Goal: Information Seeking & Learning: Understand process/instructions

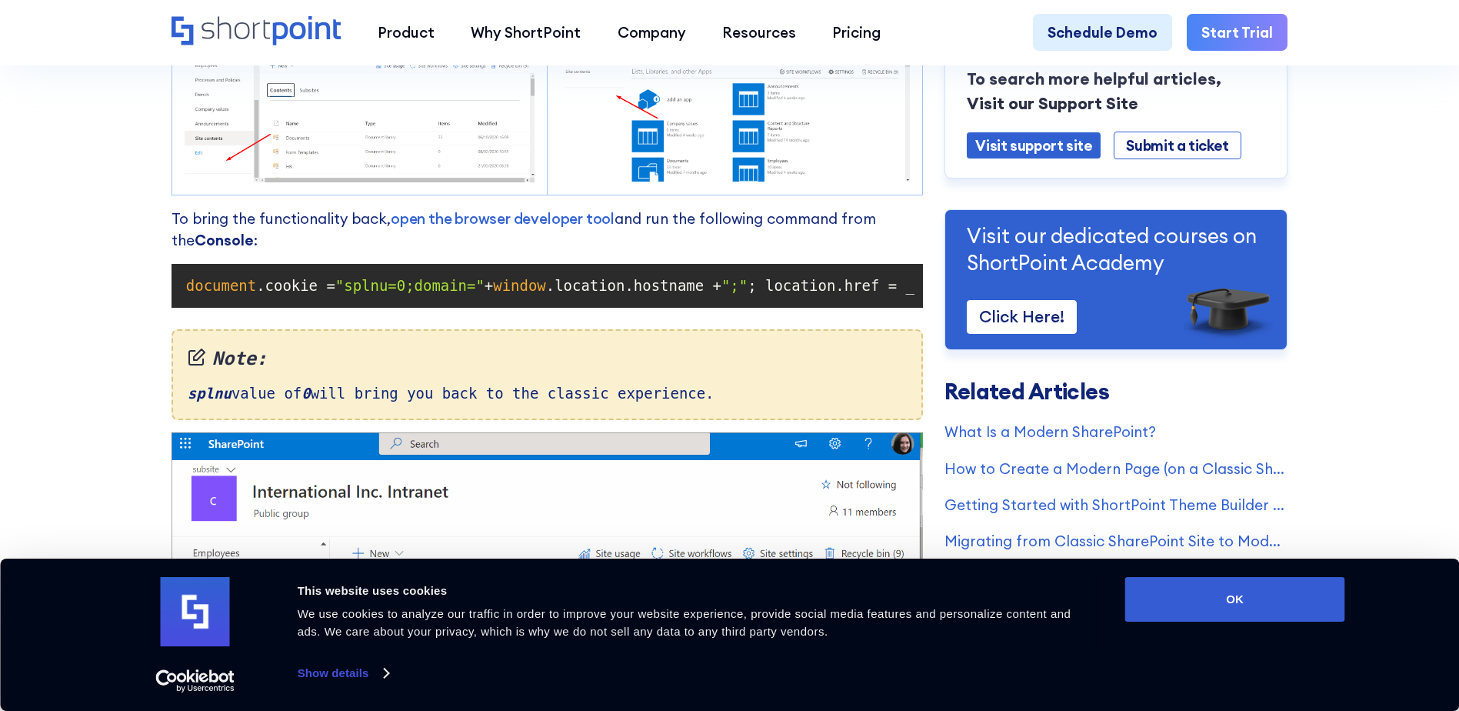
scroll to position [1384, 0]
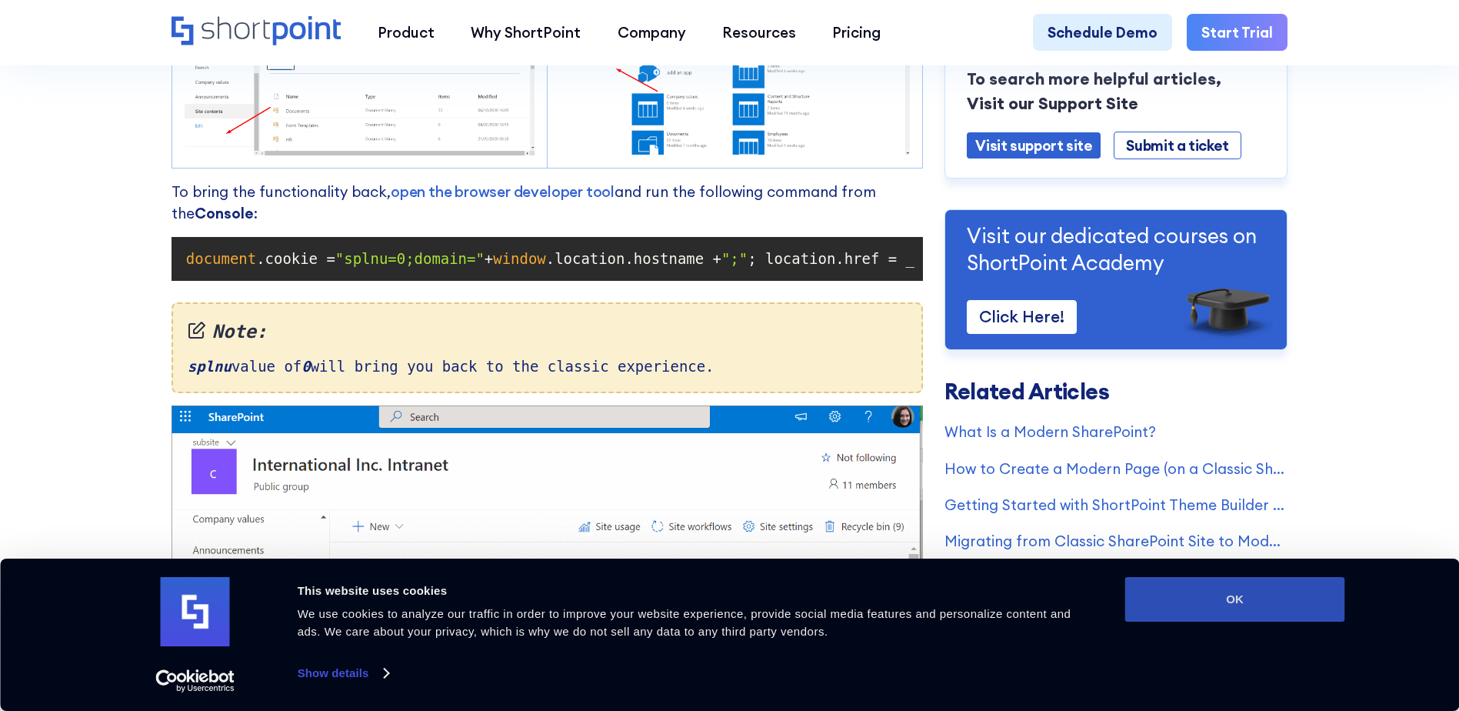
click at [1271, 610] on button "OK" at bounding box center [1235, 599] width 220 height 45
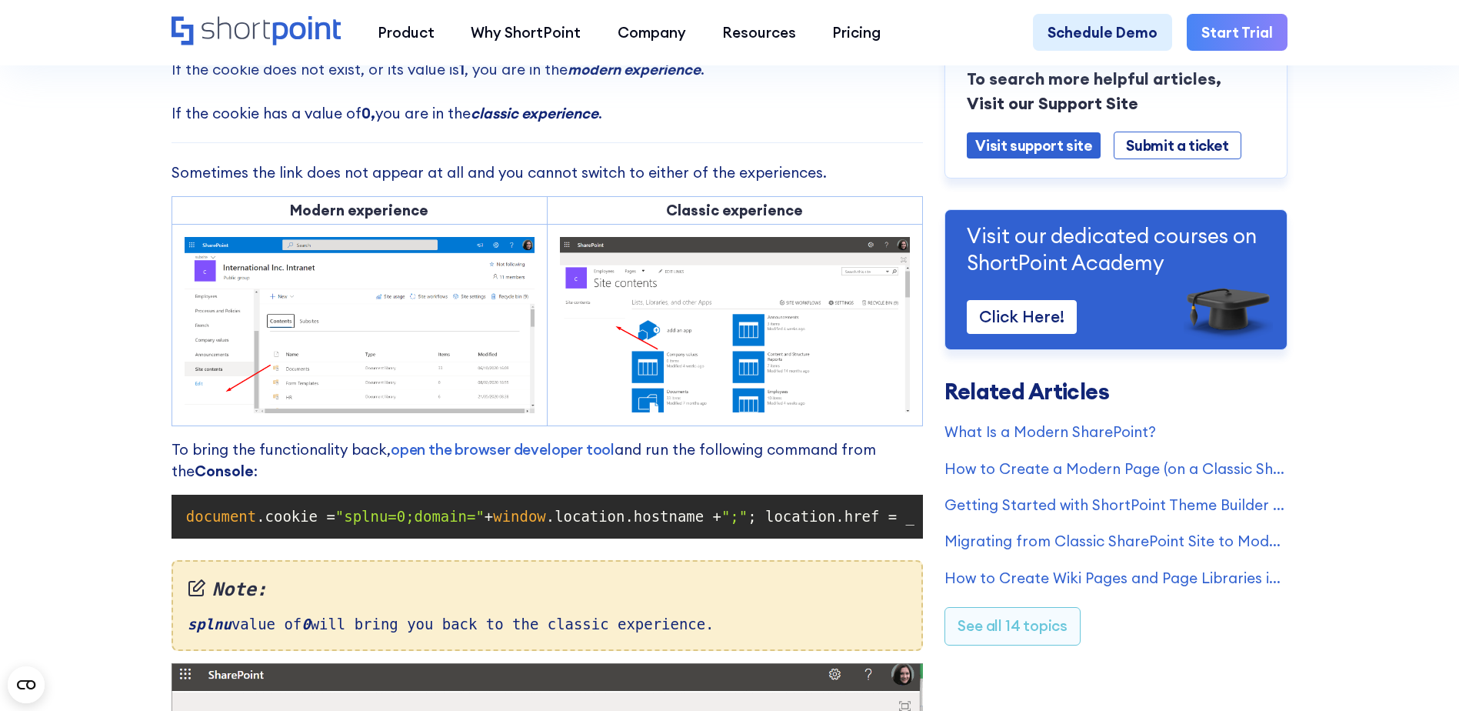
scroll to position [1154, 0]
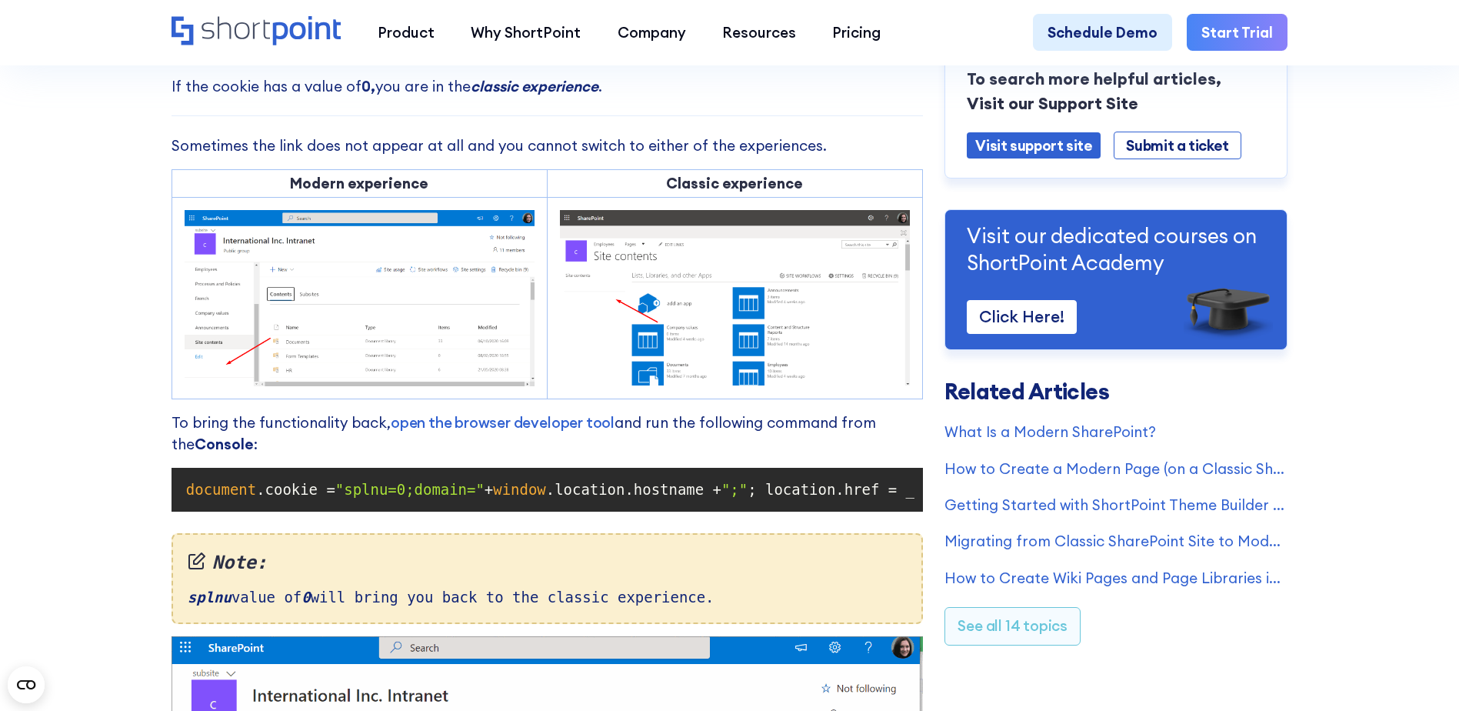
click at [187, 498] on span "document" at bounding box center [221, 489] width 70 height 17
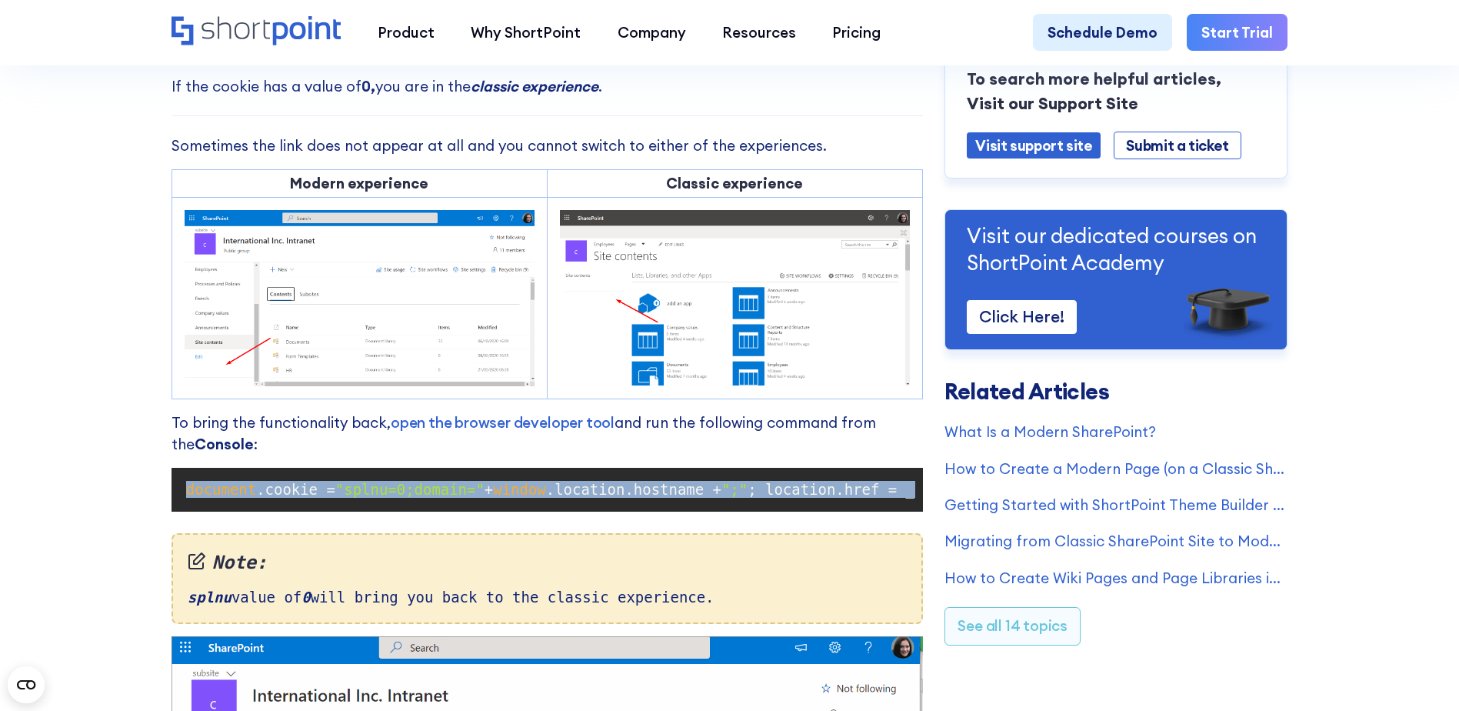
click at [187, 498] on span "document" at bounding box center [221, 489] width 70 height 17
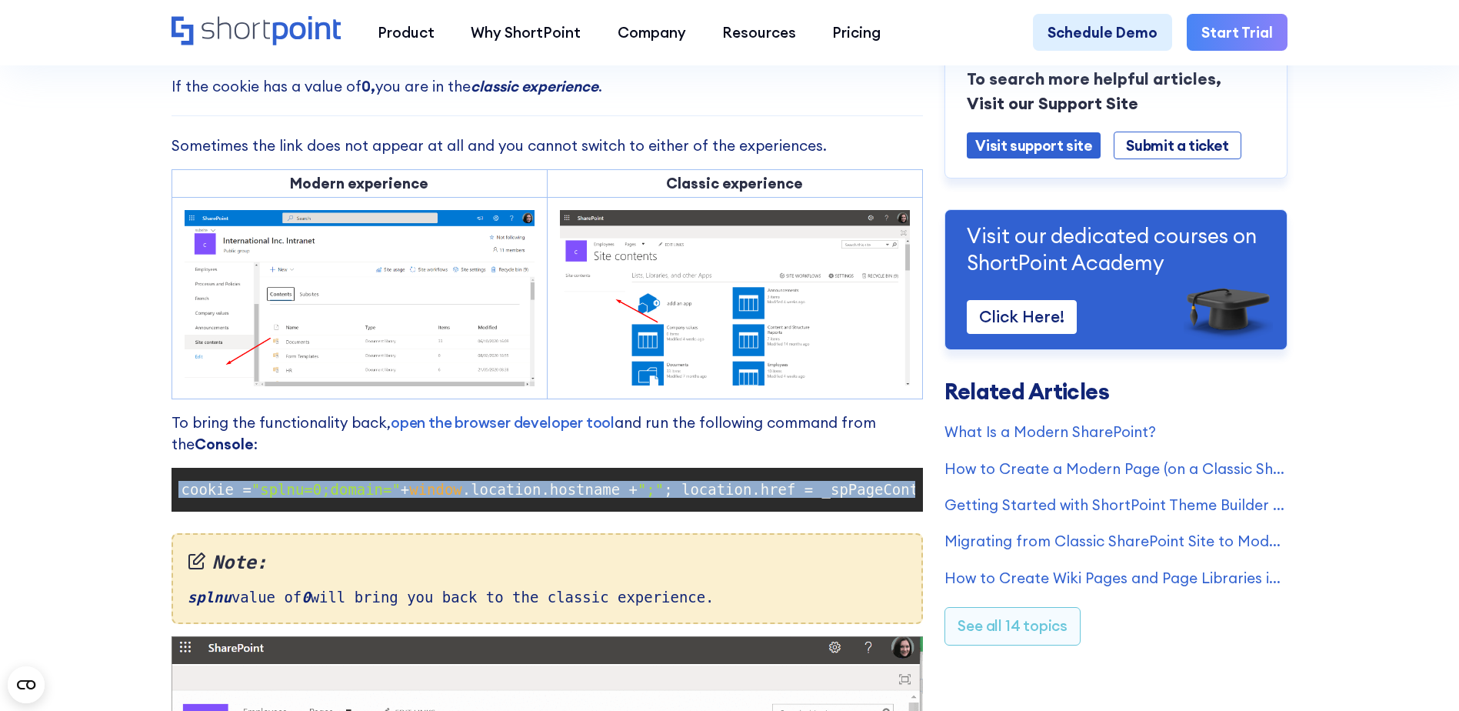
scroll to position [0, 0]
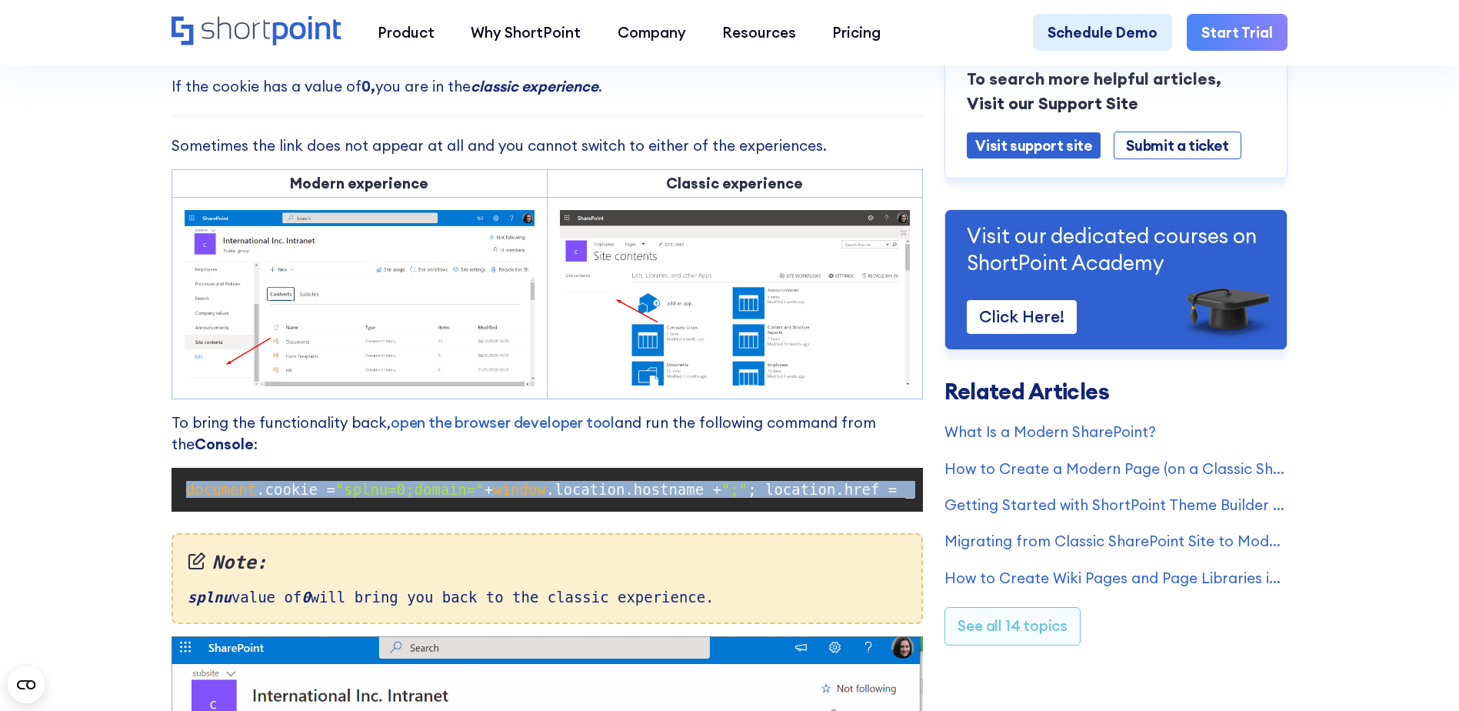
copy code "document .cookie = "splnu=0;domain=" + window .location.hostname + ";" ; locati…"
click at [391, 498] on span ""splnu=0;domain="" at bounding box center [409, 489] width 149 height 17
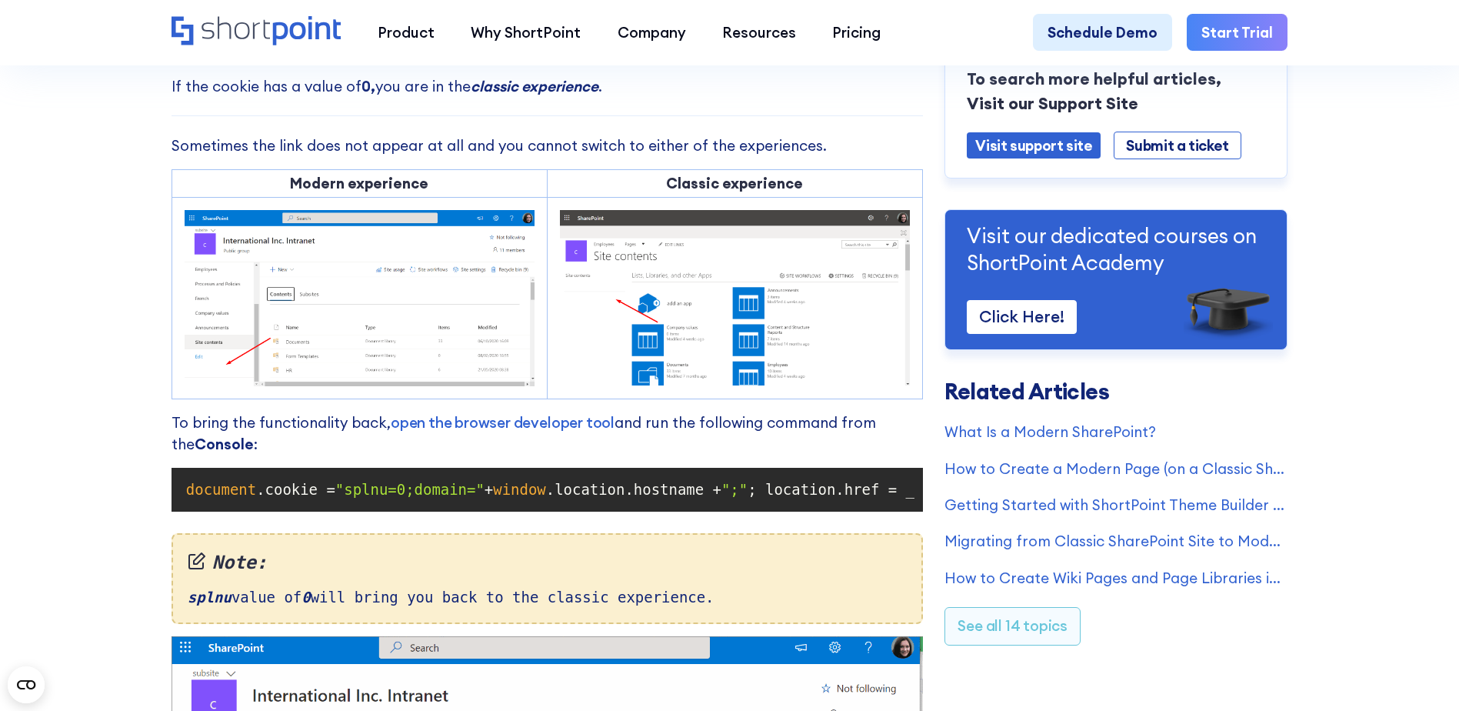
click at [413, 479] on pre "document .cookie = "splnu=0;domain=" + window .location.hostname + ";" ; locati…" at bounding box center [547, 490] width 751 height 44
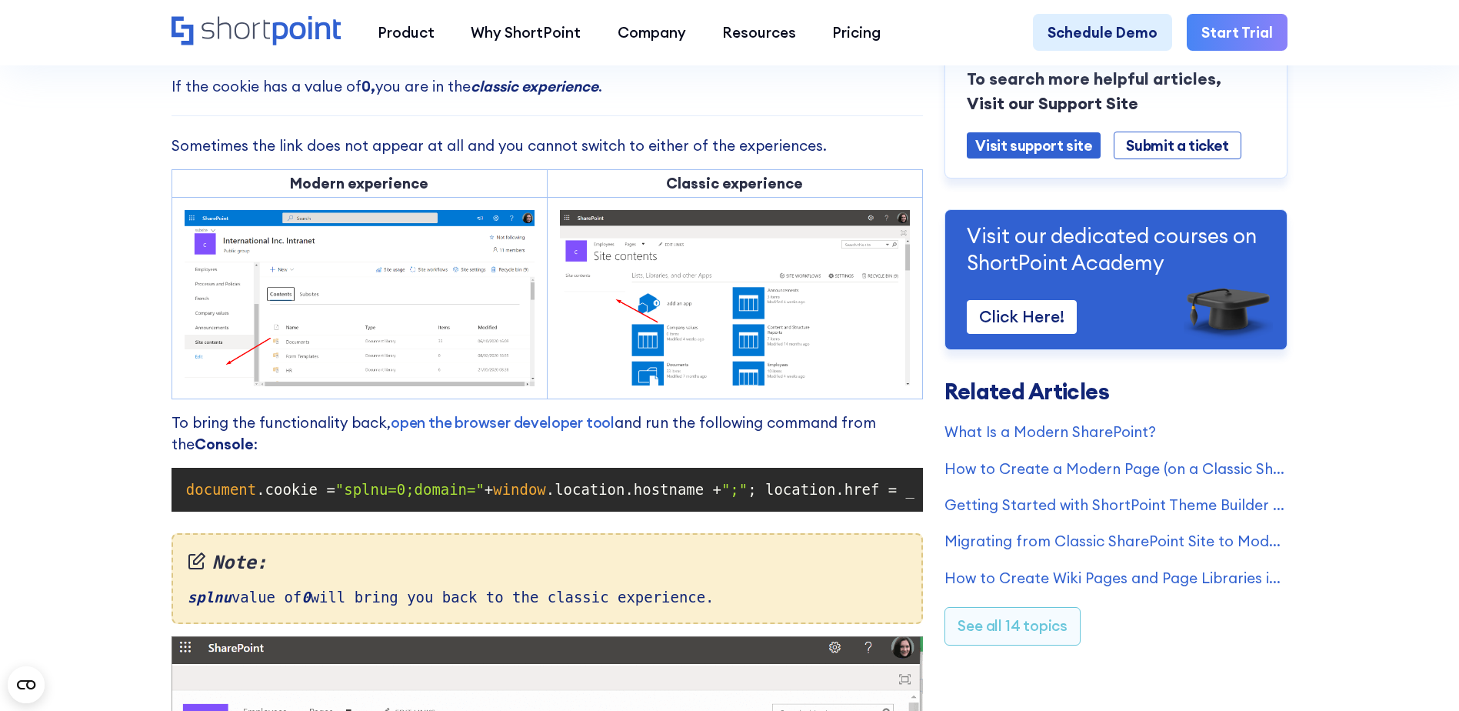
click at [369, 498] on span ""splnu=0;domain="" at bounding box center [409, 489] width 149 height 17
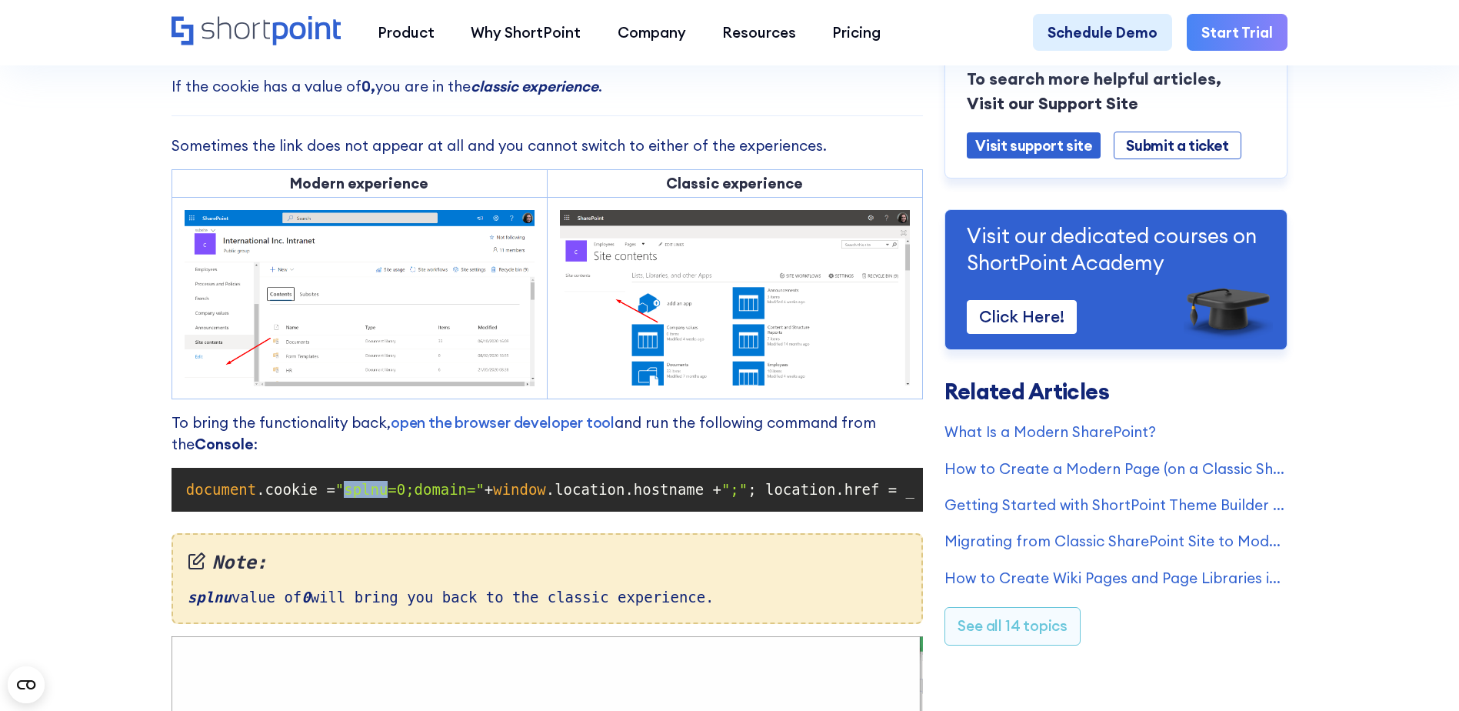
click at [369, 498] on span ""splnu=0;domain="" at bounding box center [409, 489] width 149 height 17
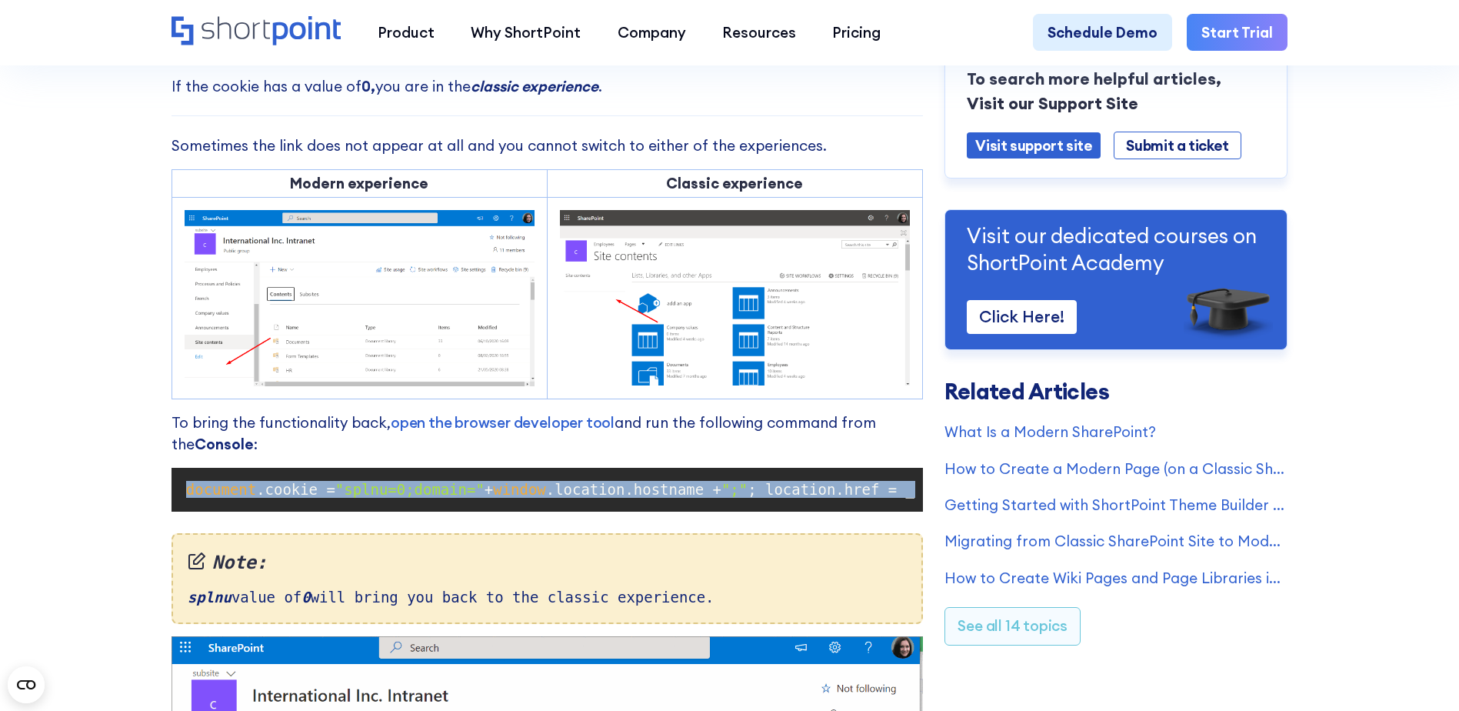
click at [369, 498] on span ""splnu=0;domain="" at bounding box center [409, 489] width 149 height 17
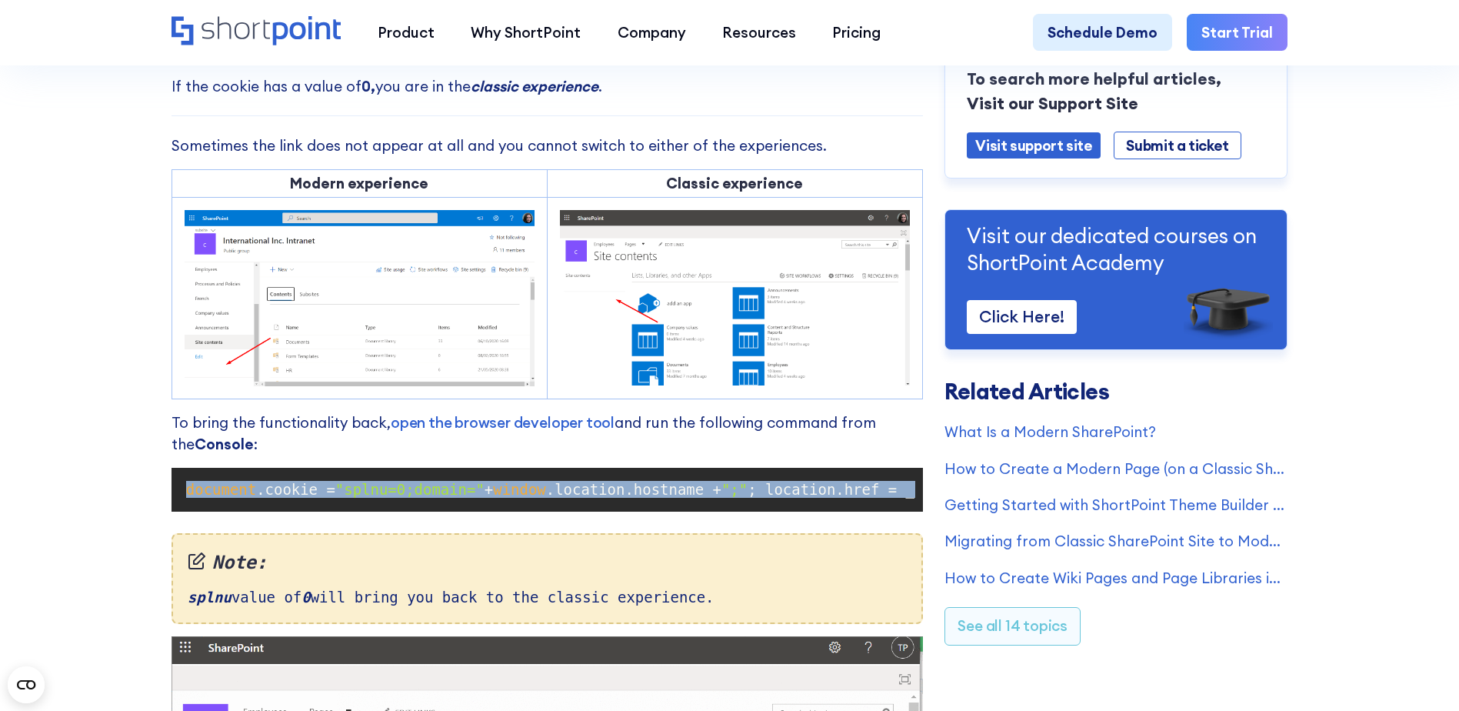
copy code "document .cookie = "splnu=0;domain=" + window .location.hostname + ";" ; locati…"
